Goal: Task Accomplishment & Management: Complete application form

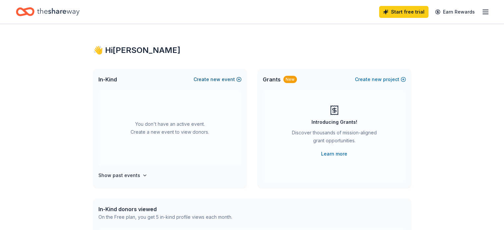
click at [237, 79] on button "Create new event" at bounding box center [218, 80] width 48 height 8
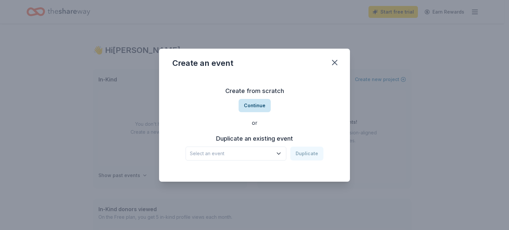
click at [257, 99] on button "Continue" at bounding box center [255, 105] width 32 height 13
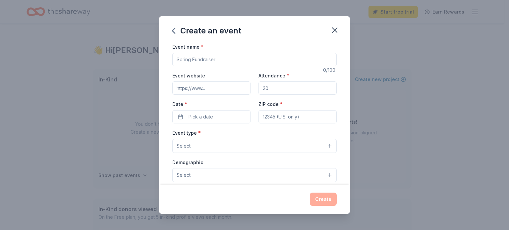
click at [222, 59] on input "Event name *" at bounding box center [254, 59] width 164 height 13
type input "[MEDICAL_DATA] Awareness"
click at [279, 87] on input "Attendance *" at bounding box center [298, 88] width 78 height 13
type input "100"
click at [232, 114] on button "Pick a date" at bounding box center [211, 116] width 78 height 13
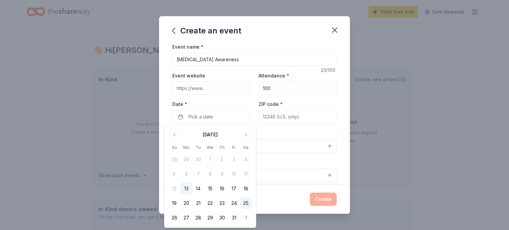
click at [243, 204] on button "25" at bounding box center [246, 204] width 12 height 12
click at [299, 117] on input "ZIP code *" at bounding box center [298, 116] width 78 height 13
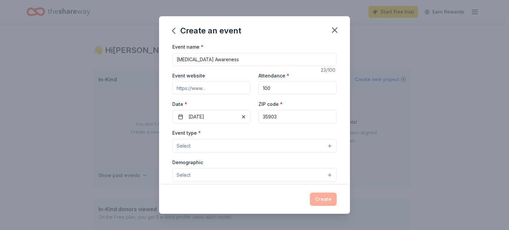
type input "35903"
click at [238, 148] on button "Select" at bounding box center [254, 146] width 164 height 14
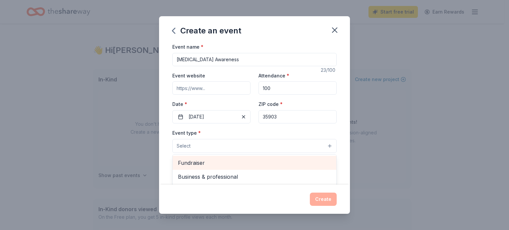
click at [194, 163] on span "Fundraiser" at bounding box center [254, 163] width 153 height 9
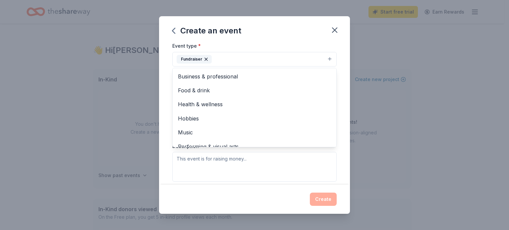
scroll to position [99, 0]
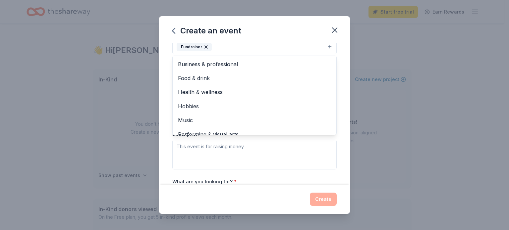
click at [341, 76] on div "Event name * Breast Cancer Awareness 23 /100 Event website Attendance * 100 Dat…" at bounding box center [254, 114] width 191 height 142
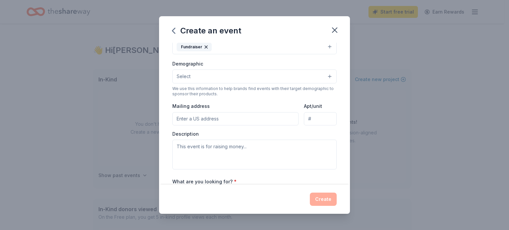
scroll to position [96, 0]
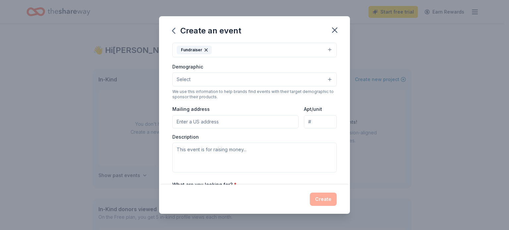
click at [265, 82] on button "Select" at bounding box center [254, 80] width 164 height 14
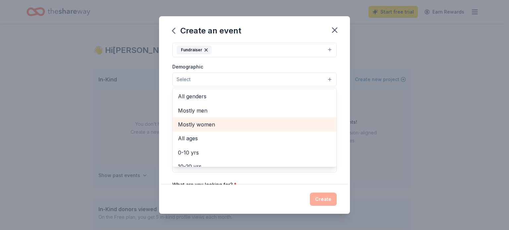
click at [259, 122] on span "Mostly women" at bounding box center [254, 124] width 153 height 9
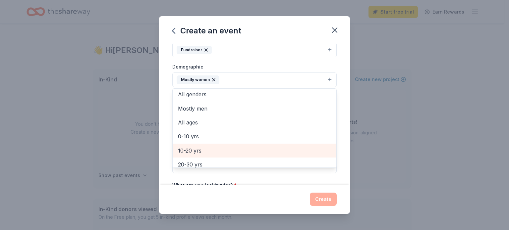
scroll to position [0, 0]
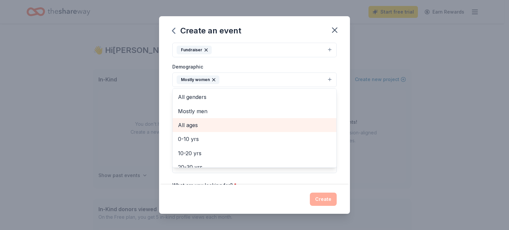
click at [259, 122] on span "All ages" at bounding box center [254, 125] width 153 height 9
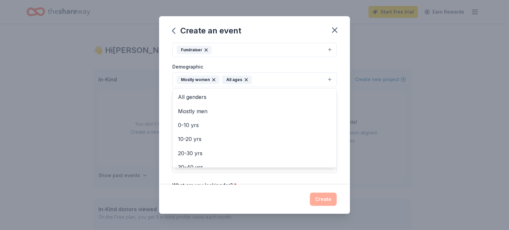
click at [322, 68] on div "Demographic Mostly women All ages All genders Mostly men 0-10 yrs 10-20 yrs 20-…" at bounding box center [254, 75] width 164 height 25
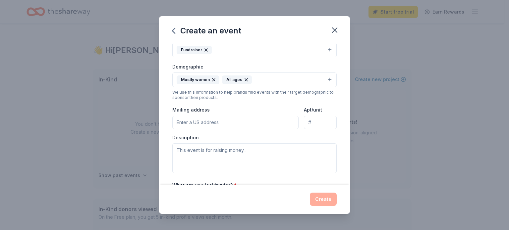
click at [240, 118] on input "Mailing address" at bounding box center [235, 122] width 126 height 13
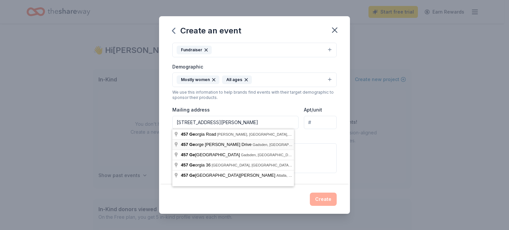
type input "457 George Wallace Drive, Gadsden, AL, 35901"
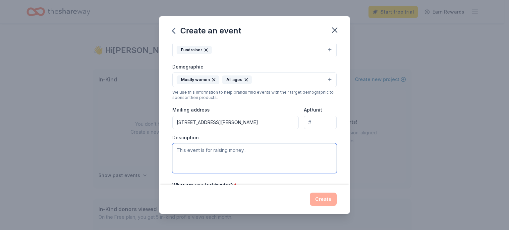
click at [242, 153] on textarea at bounding box center [254, 159] width 164 height 30
click at [255, 151] on textarea at bounding box center [254, 159] width 164 height 30
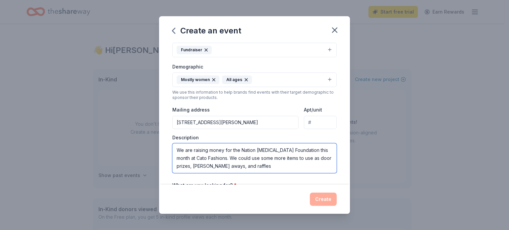
click at [206, 168] on textarea "We are raising money for the Nation Breast Cancer Foundation this month at Cato…" at bounding box center [254, 159] width 164 height 30
click at [270, 168] on textarea "We are raising money for the Nation Breast Cancer Foundation this month at Cato…" at bounding box center [254, 159] width 164 height 30
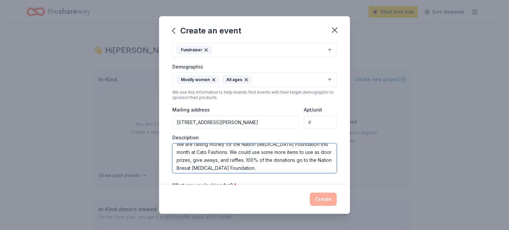
scroll to position [8, 0]
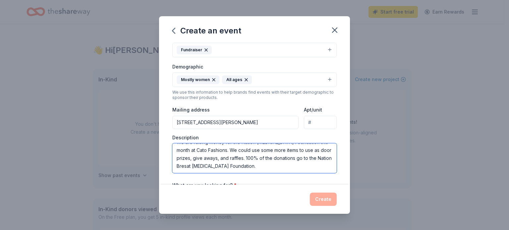
drag, startPoint x: 221, startPoint y: 158, endPoint x: 221, endPoint y: 167, distance: 9.0
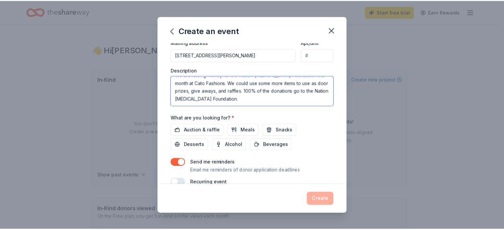
scroll to position [175, 0]
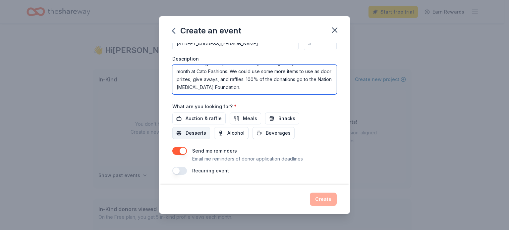
type textarea "We are raising money for the Nation [MEDICAL_DATA] Foundation this month at Cat…"
click at [201, 135] on span "Desserts" at bounding box center [196, 133] width 21 height 8
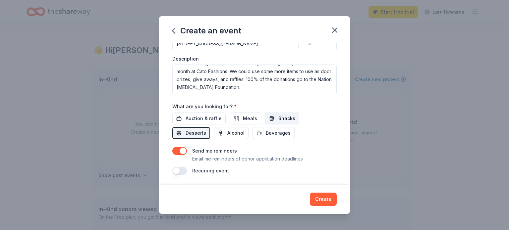
click at [282, 119] on span "Snacks" at bounding box center [286, 119] width 17 height 8
click at [217, 118] on span "Auction & raffle" at bounding box center [204, 119] width 36 height 8
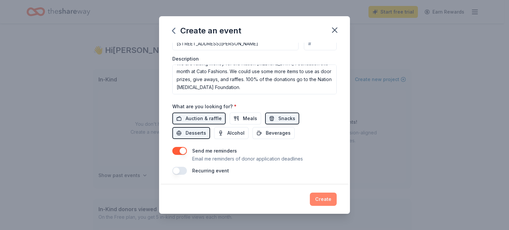
click at [328, 204] on button "Create" at bounding box center [323, 199] width 27 height 13
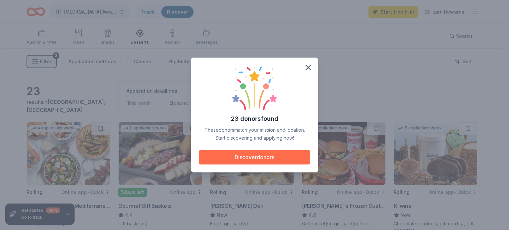
click at [292, 161] on button "Discover donors" at bounding box center [254, 157] width 111 height 15
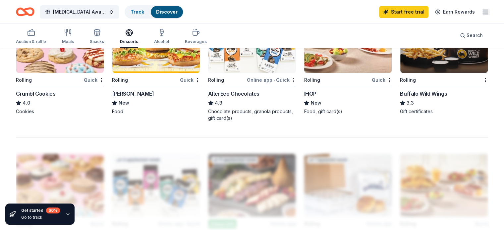
scroll to position [365, 0]
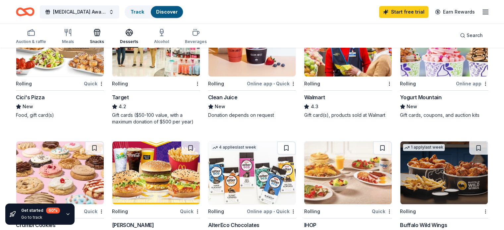
click at [104, 38] on div "Snacks" at bounding box center [97, 37] width 14 height 16
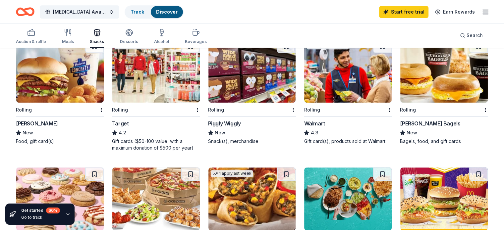
scroll to position [331, 0]
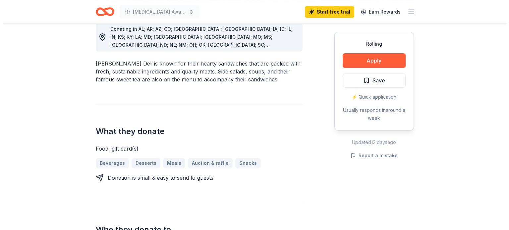
scroll to position [199, 0]
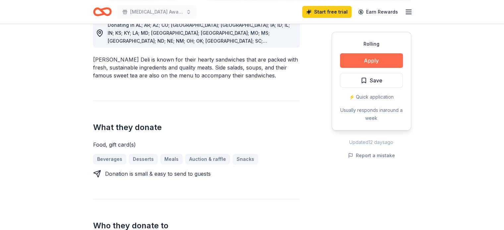
click at [381, 59] on button "Apply" at bounding box center [371, 60] width 63 height 15
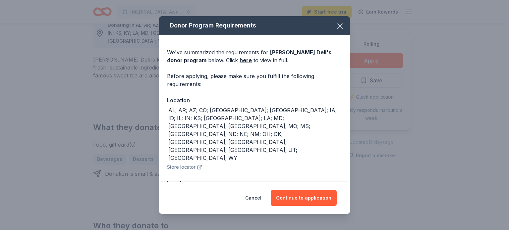
scroll to position [10, 0]
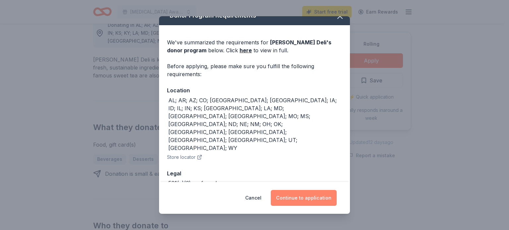
click at [315, 200] on button "Continue to application" at bounding box center [304, 198] width 66 height 16
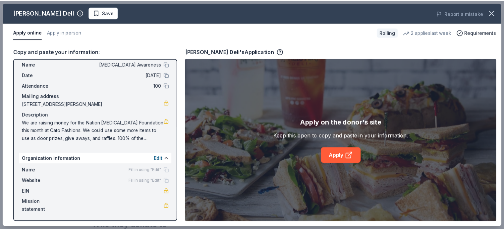
scroll to position [17, 0]
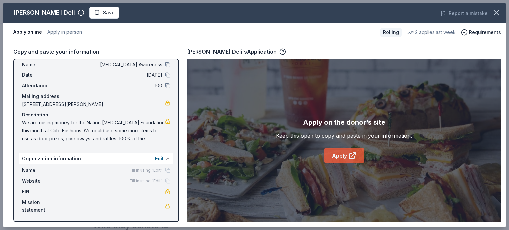
click at [352, 157] on icon at bounding box center [352, 156] width 8 height 8
drag, startPoint x: 18, startPoint y: 121, endPoint x: 134, endPoint y: 128, distance: 115.9
click at [134, 128] on div "Event information Edit Name Breast Cancer Awareness Date 10/25/25 Attendance 10…" at bounding box center [96, 141] width 166 height 164
click at [144, 137] on span "We are raising money for the Nation Breast Cancer Foundation this month at Cato…" at bounding box center [93, 131] width 143 height 24
drag, startPoint x: 27, startPoint y: 118, endPoint x: 10, endPoint y: 128, distance: 20.1
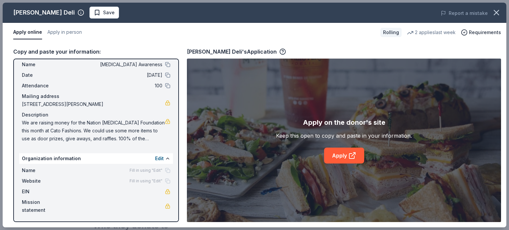
click at [4, 129] on div "Copy and paste your information: Event information Edit Name Breast Cancer Awar…" at bounding box center [255, 135] width 504 height 186
drag, startPoint x: 31, startPoint y: 125, endPoint x: 0, endPoint y: 136, distance: 33.4
click at [0, 136] on div "McAlister's Deli Save Report a mistake Apply online Apply in person Rolling 2 a…" at bounding box center [254, 115] width 509 height 230
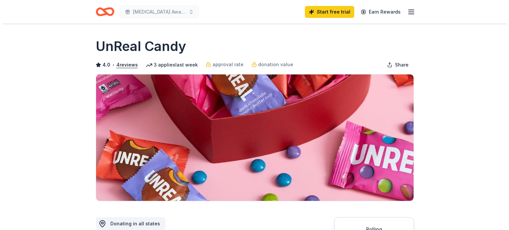
scroll to position [133, 0]
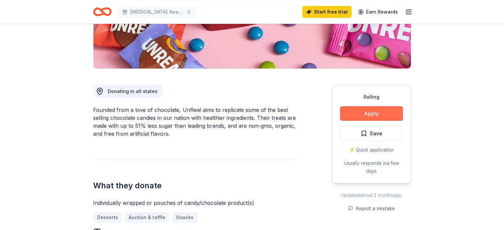
click at [352, 110] on button "Apply" at bounding box center [371, 113] width 63 height 15
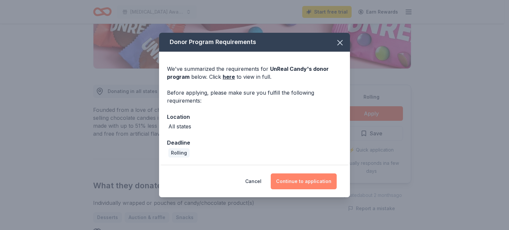
click at [294, 184] on button "Continue to application" at bounding box center [304, 182] width 66 height 16
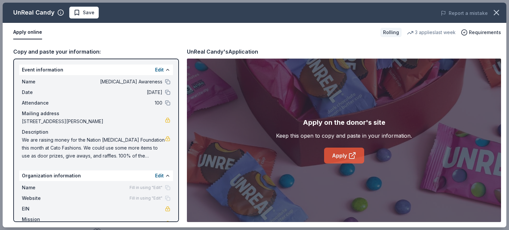
click at [353, 157] on icon at bounding box center [352, 156] width 8 height 8
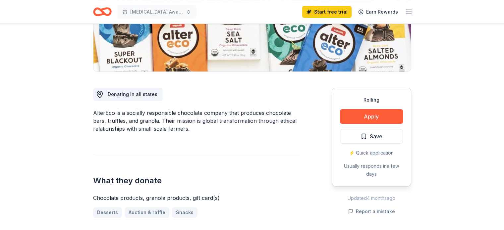
scroll to position [133, 0]
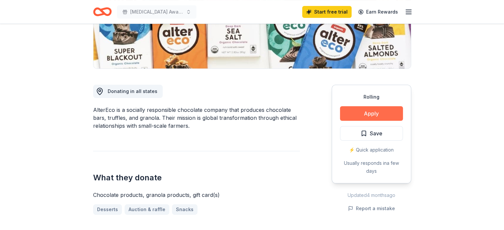
click at [361, 117] on button "Apply" at bounding box center [371, 113] width 63 height 15
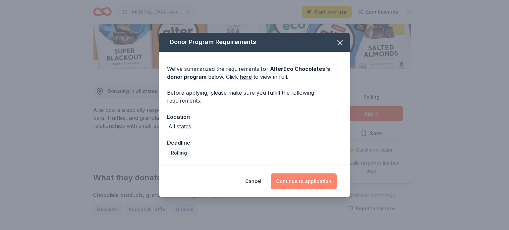
click at [299, 181] on button "Continue to application" at bounding box center [304, 182] width 66 height 16
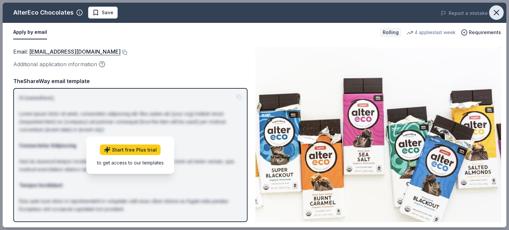
click at [493, 12] on icon "button" at bounding box center [496, 12] width 9 height 9
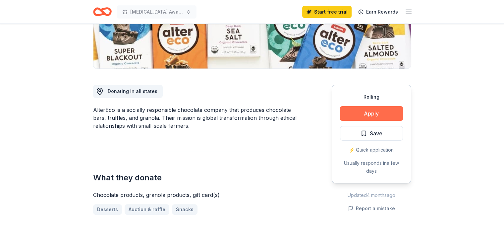
click at [370, 111] on button "Apply" at bounding box center [371, 113] width 63 height 15
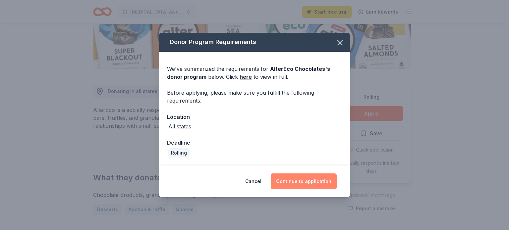
click at [300, 179] on button "Continue to application" at bounding box center [304, 182] width 66 height 16
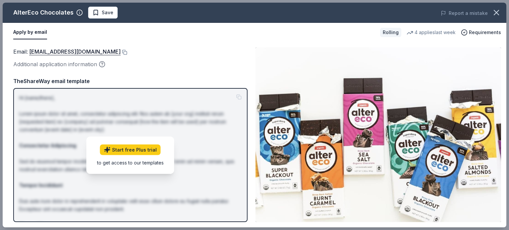
click at [36, 33] on button "Apply by email" at bounding box center [30, 33] width 34 height 14
click at [101, 64] on icon "button" at bounding box center [102, 64] width 7 height 7
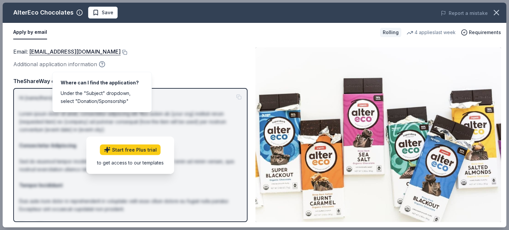
click at [101, 64] on icon "button" at bounding box center [102, 64] width 7 height 7
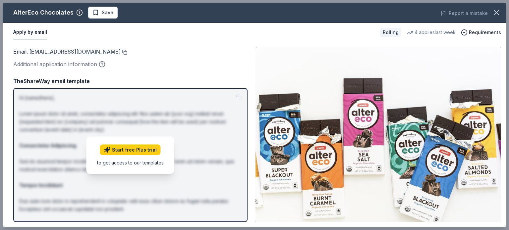
click at [78, 54] on link "shop@alterecofoods.com" at bounding box center [74, 51] width 91 height 9
click at [117, 53] on div "Email : shop@alterecofoods.com" at bounding box center [130, 51] width 234 height 9
click at [497, 17] on icon "button" at bounding box center [496, 12] width 9 height 9
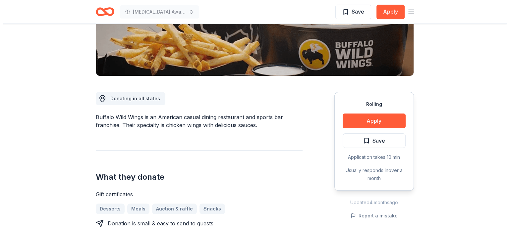
scroll to position [133, 0]
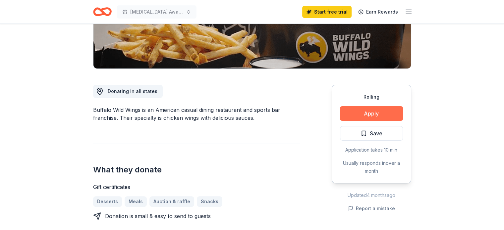
click at [375, 113] on button "Apply" at bounding box center [371, 113] width 63 height 15
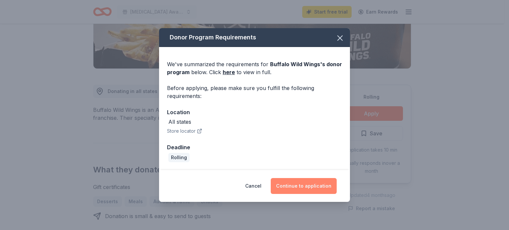
click at [313, 187] on button "Continue to application" at bounding box center [304, 186] width 66 height 16
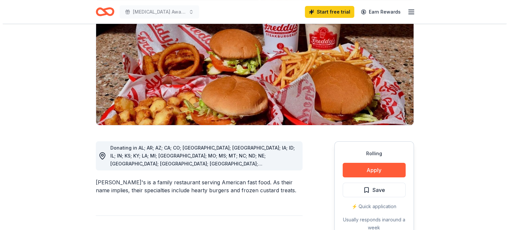
scroll to position [99, 0]
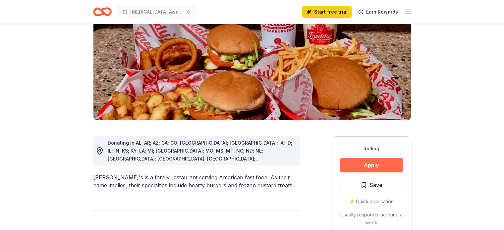
click at [365, 158] on button "Apply" at bounding box center [371, 165] width 63 height 15
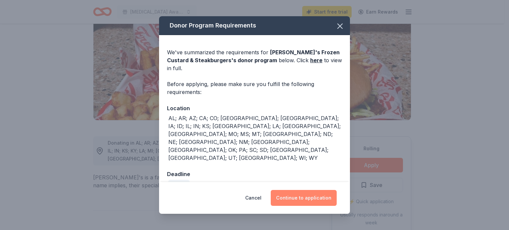
click at [311, 190] on button "Continue to application" at bounding box center [304, 198] width 66 height 16
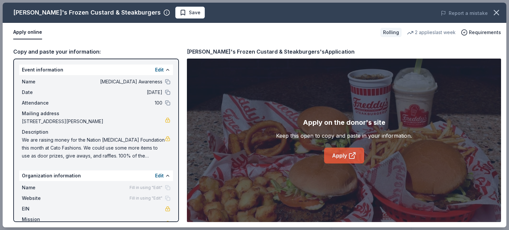
click at [346, 151] on link "Apply" at bounding box center [344, 156] width 40 height 16
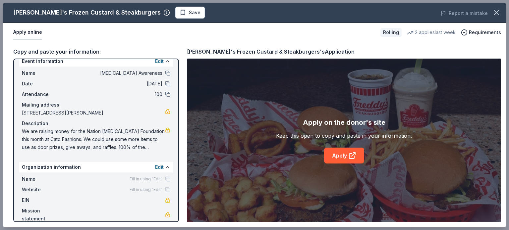
scroll to position [17, 0]
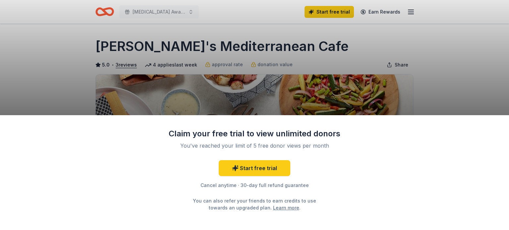
click at [444, 108] on div "Claim your free trial to view unlimited donors You've reached your limit of 5 f…" at bounding box center [254, 115] width 509 height 230
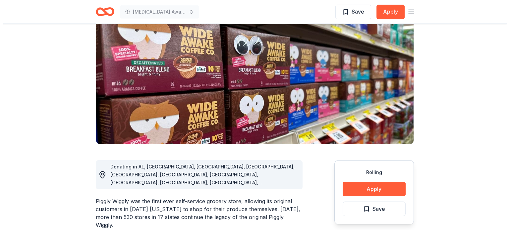
scroll to position [66, 0]
